Goal: Check status: Check status

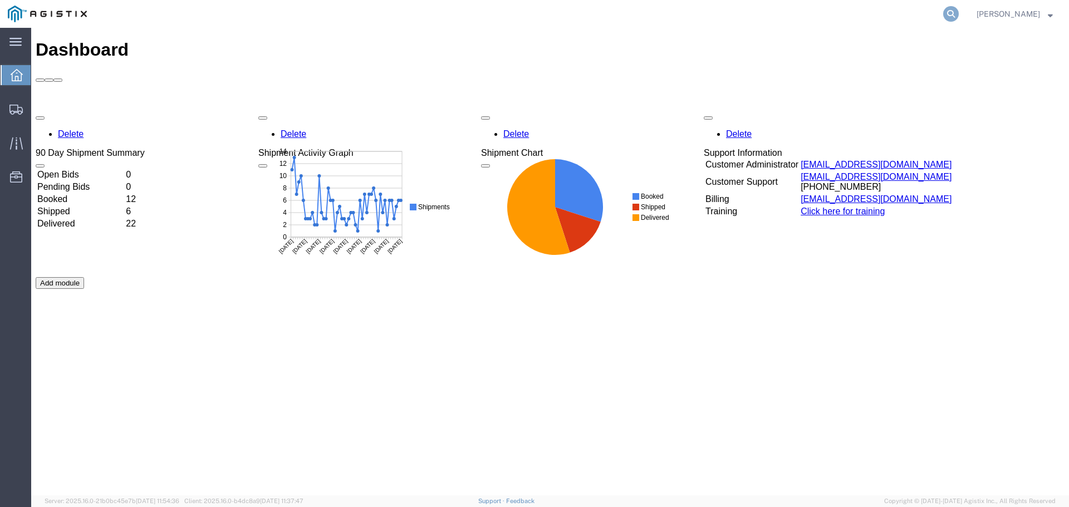
click at [959, 14] on icon at bounding box center [951, 14] width 16 height 16
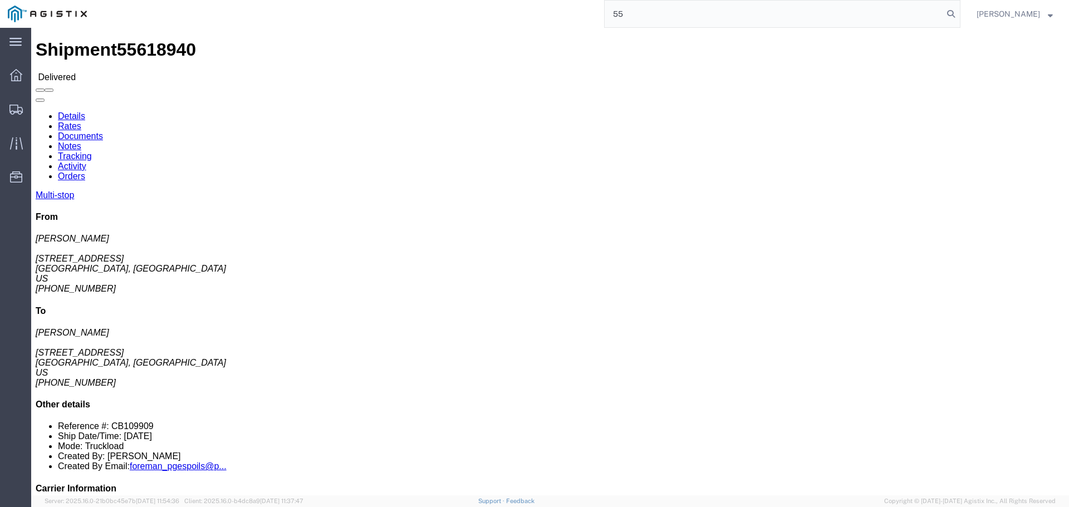
type input "5"
type input "55624406"
